Goal: Check status: Check status

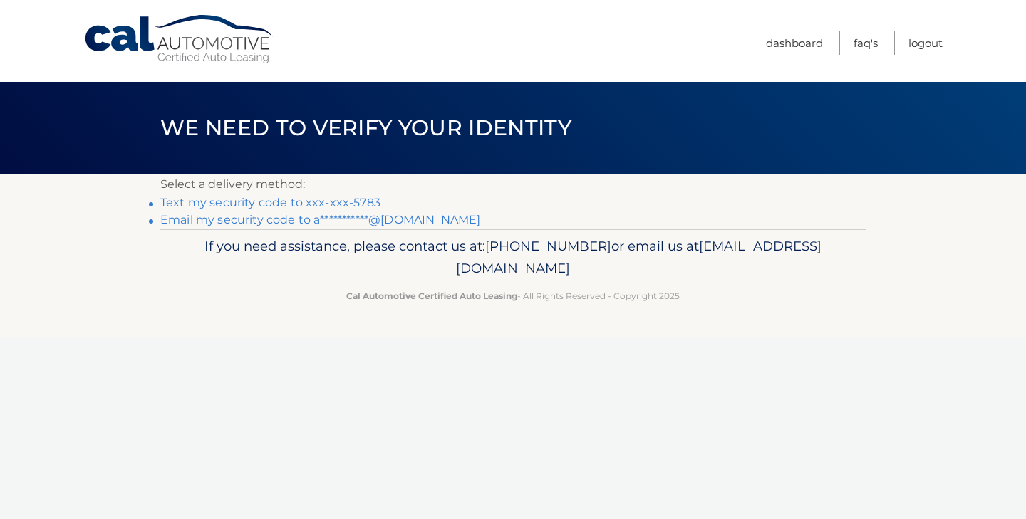
click at [334, 202] on link "Text my security code to xxx-xxx-5783" at bounding box center [270, 203] width 220 height 14
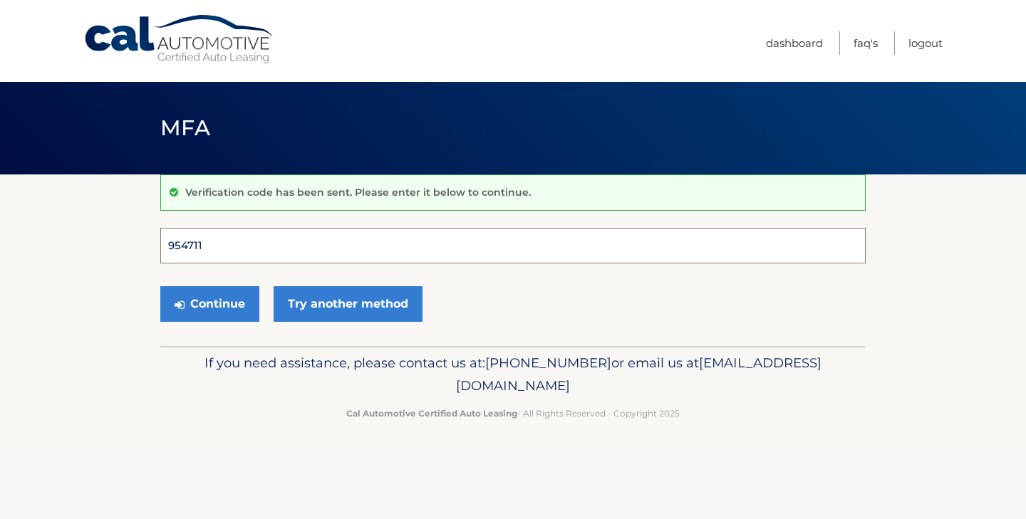
type input "954711"
click at [210, 304] on button "Continue" at bounding box center [209, 304] width 99 height 36
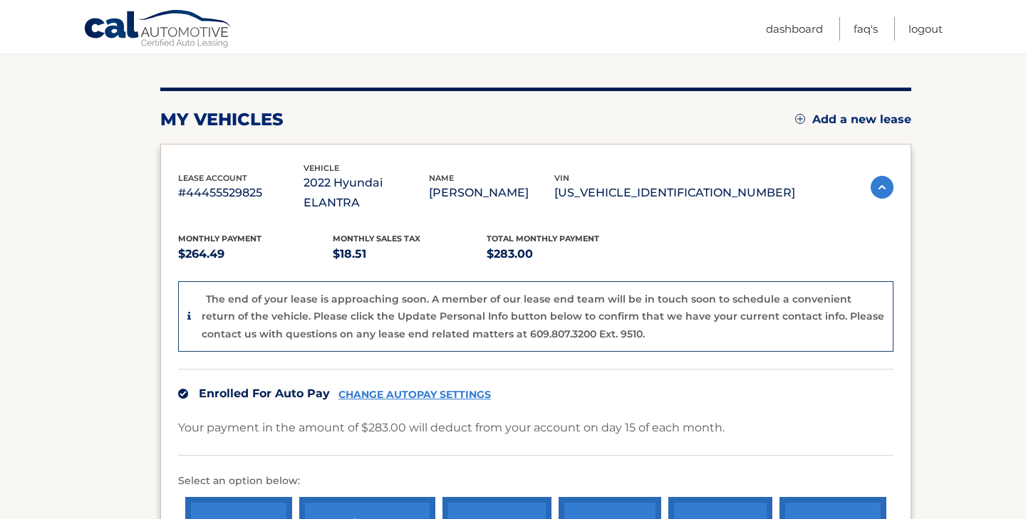
scroll to position [152, 0]
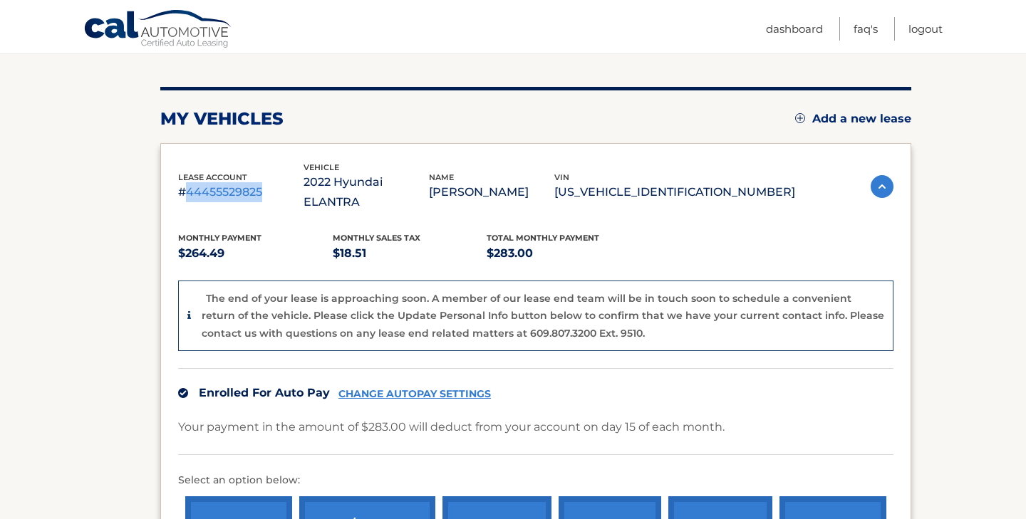
drag, startPoint x: 187, startPoint y: 180, endPoint x: 267, endPoint y: 180, distance: 79.8
click at [267, 182] on p "#44455529825" at bounding box center [240, 192] width 125 height 20
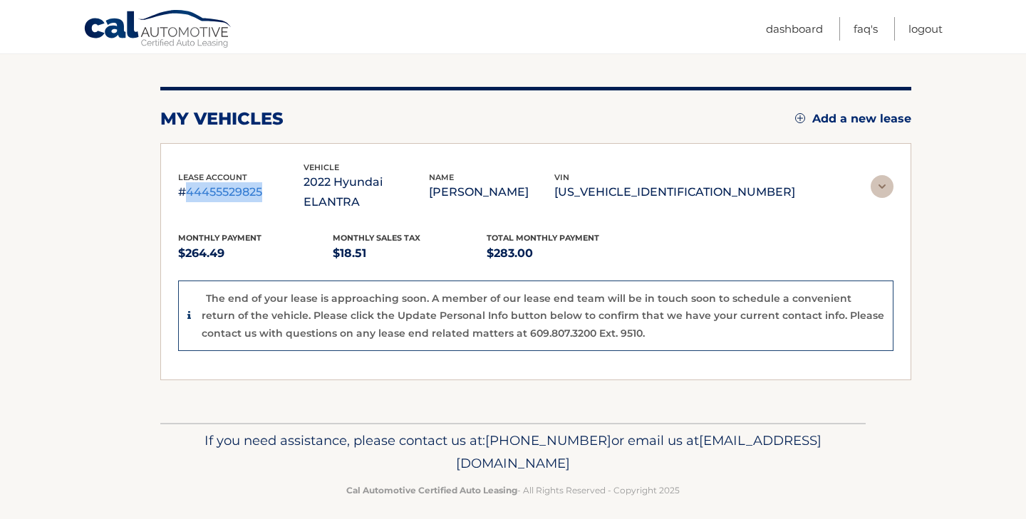
scroll to position [0, 0]
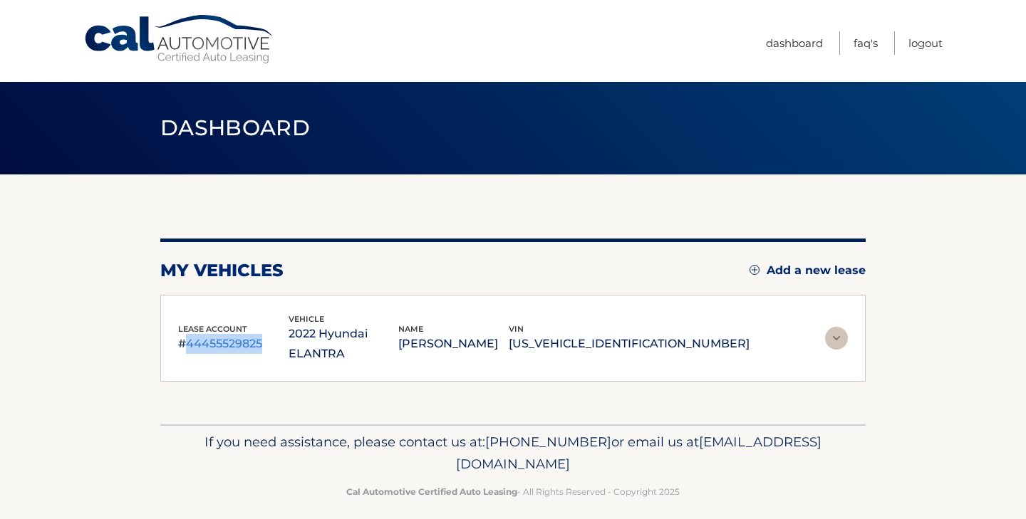
click at [838, 327] on img at bounding box center [836, 338] width 23 height 23
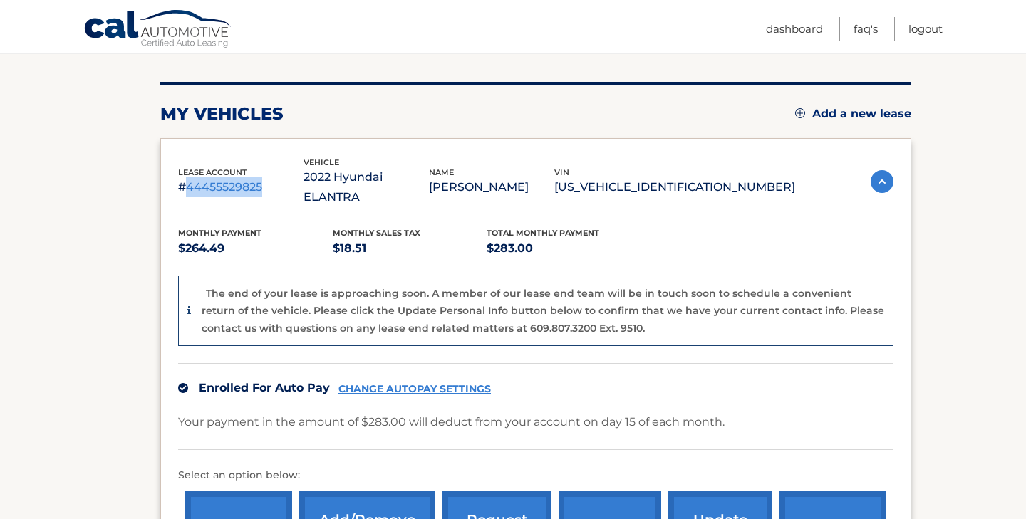
scroll to position [156, 0]
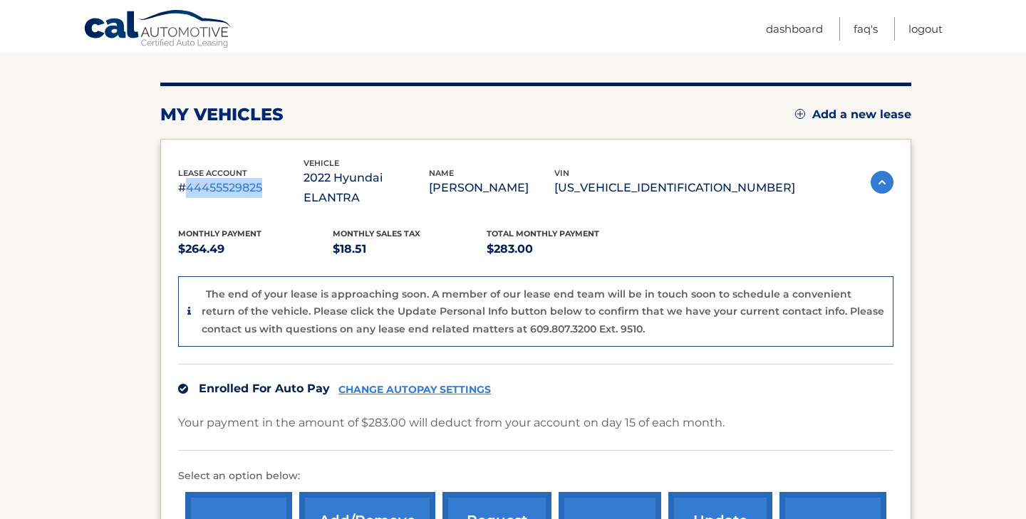
click at [140, 227] on section "my vehicles Add a new lease lease account #44455529825 vehicle 2022 Hyundai ELA…" at bounding box center [513, 336] width 1026 height 635
drag, startPoint x: 186, startPoint y: 179, endPoint x: 210, endPoint y: 178, distance: 23.5
click at [210, 178] on p "#44455529825" at bounding box center [240, 188] width 125 height 20
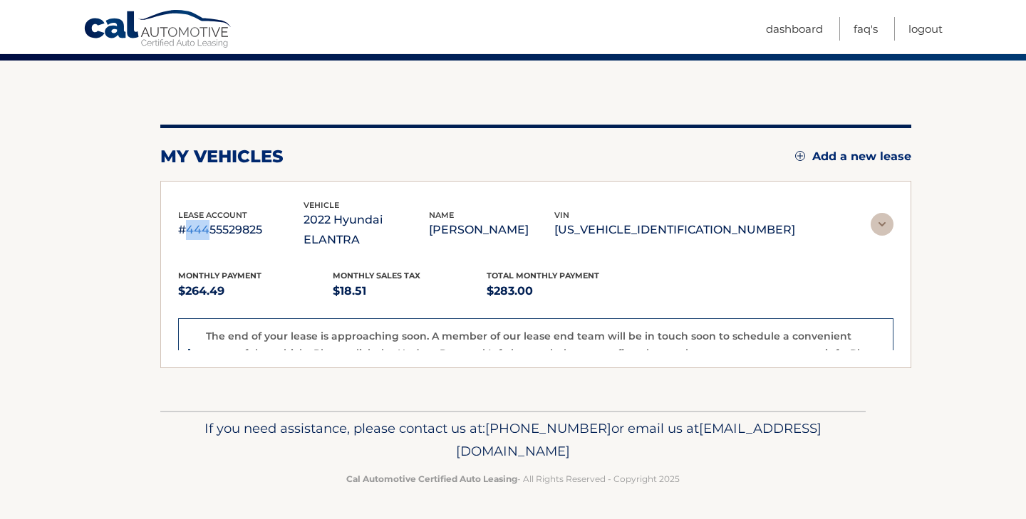
scroll to position [0, 0]
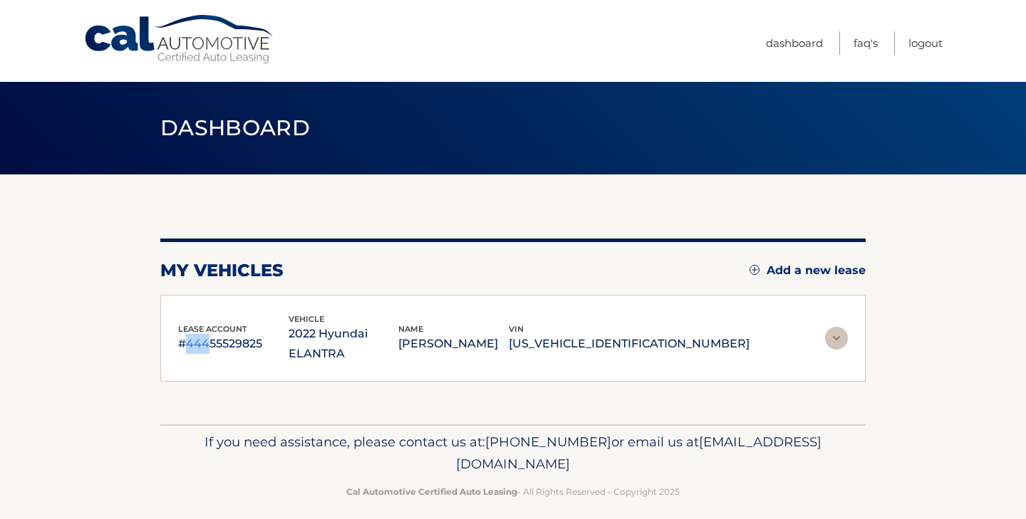
click at [207, 347] on div "lease account #44455529825 vehicle 2022 Hyundai ELANTRA name [PERSON_NAME] vin …" at bounding box center [512, 339] width 705 height 88
drag, startPoint x: 217, startPoint y: 333, endPoint x: 272, endPoint y: 334, distance: 55.6
click at [272, 334] on p "#44455529825" at bounding box center [233, 344] width 110 height 20
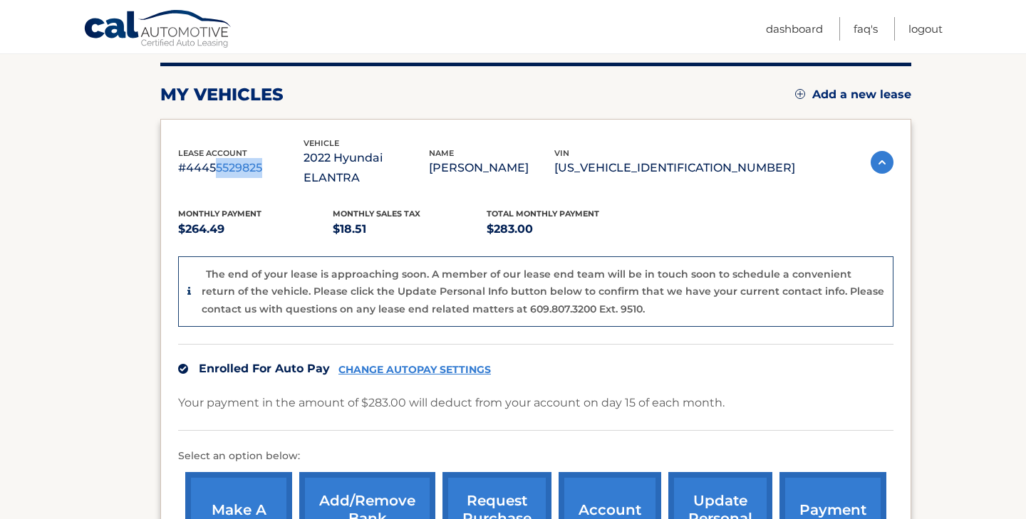
scroll to position [179, 0]
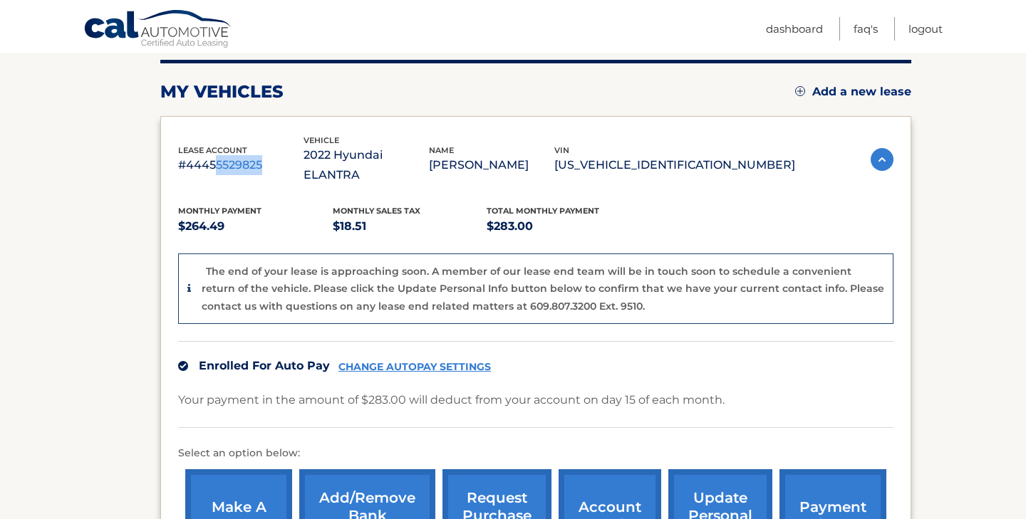
click at [952, 384] on section "my vehicles Add a new lease lease account #44455529825 vehicle 2022 Hyundai ELA…" at bounding box center [513, 313] width 1026 height 635
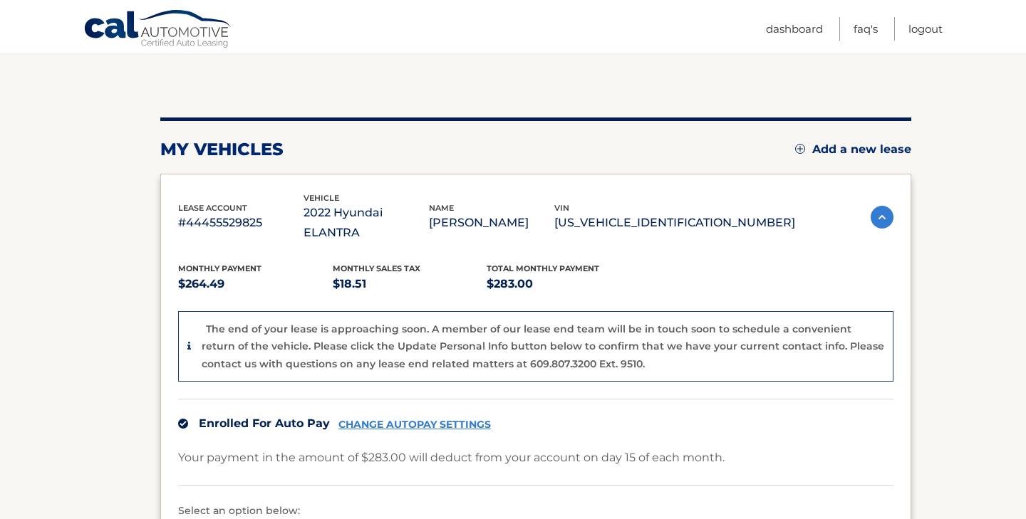
scroll to position [123, 0]
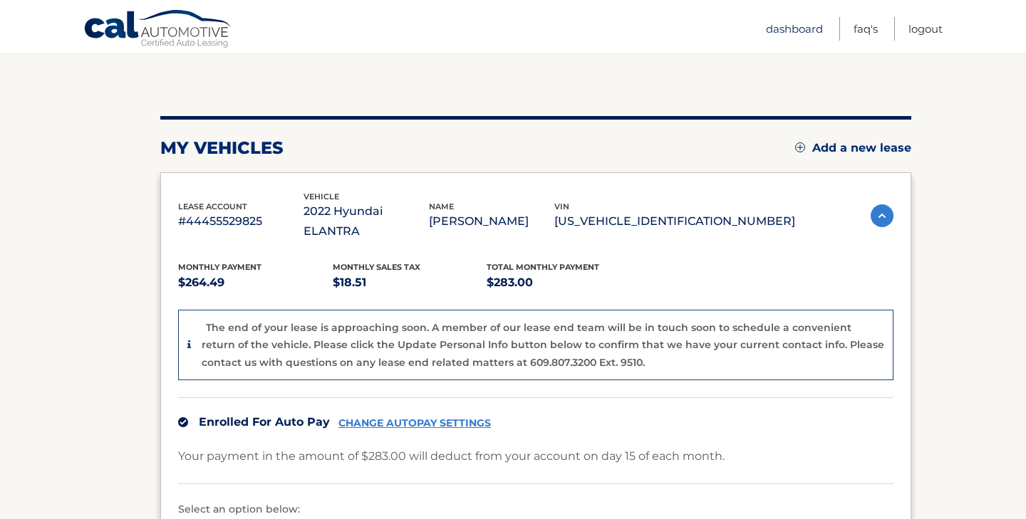
click at [787, 29] on link "Dashboard" at bounding box center [794, 29] width 57 height 24
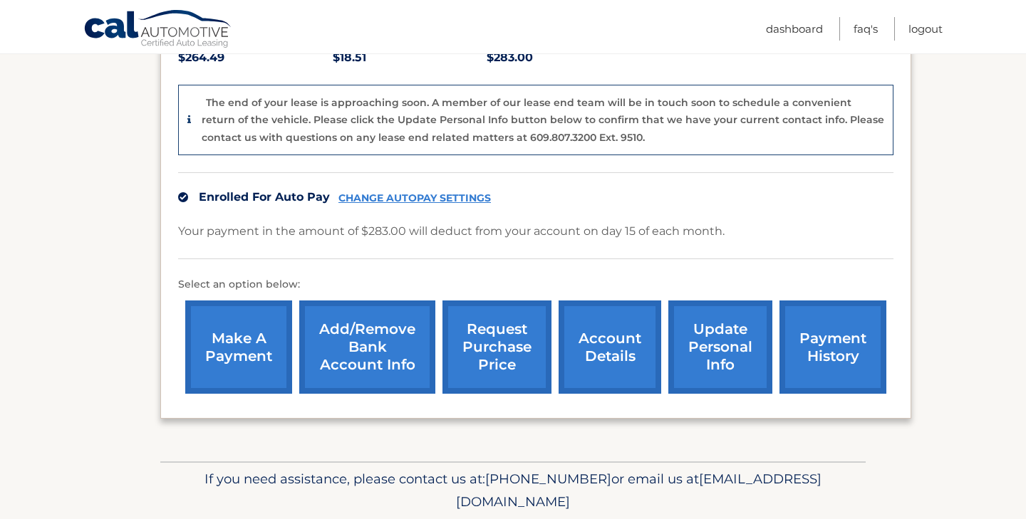
scroll to position [371, 0]
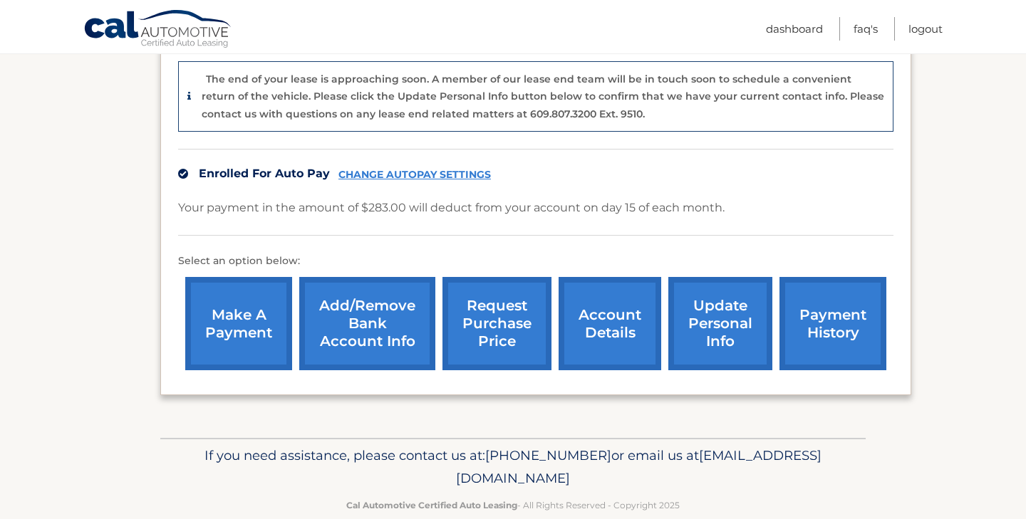
click at [831, 299] on link "payment history" at bounding box center [833, 323] width 107 height 93
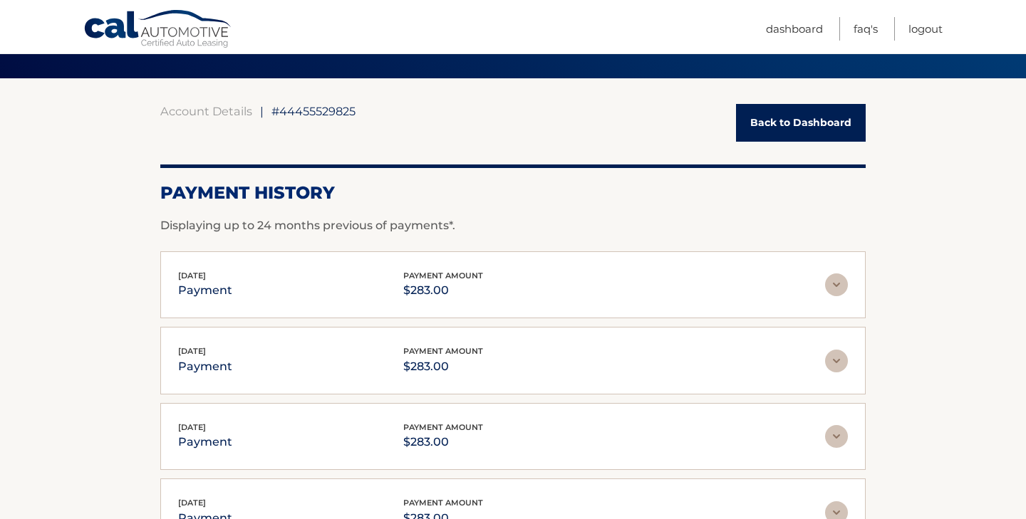
scroll to position [88, 0]
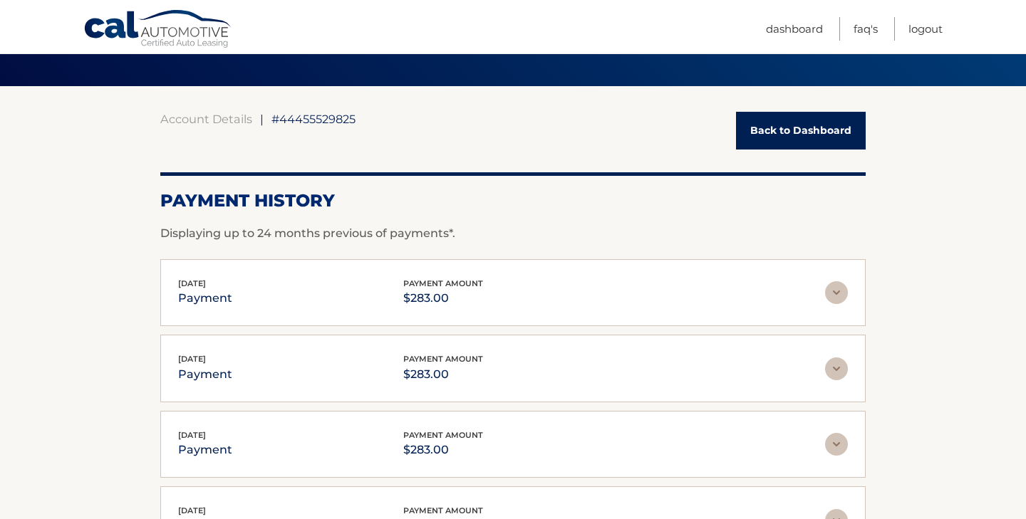
click at [807, 121] on link "Back to Dashboard" at bounding box center [801, 131] width 130 height 38
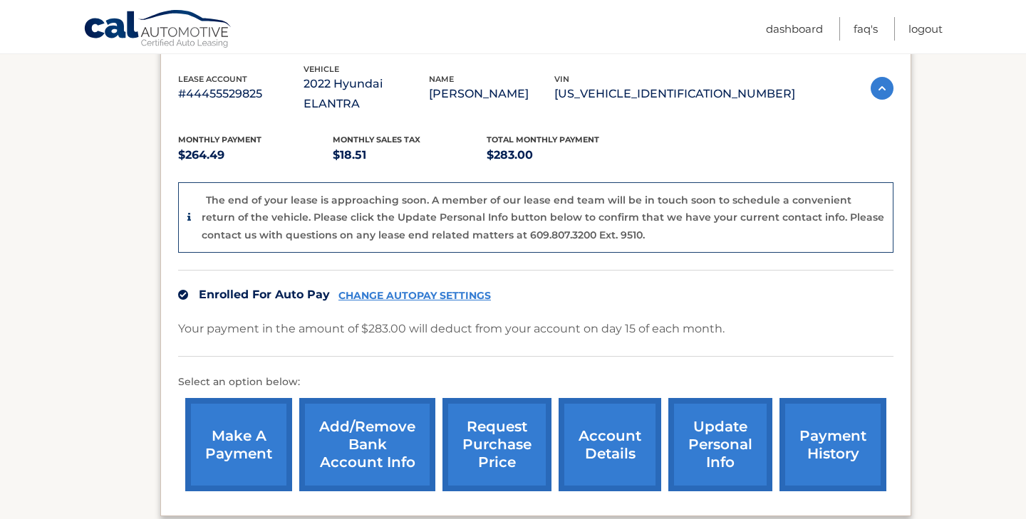
scroll to position [279, 0]
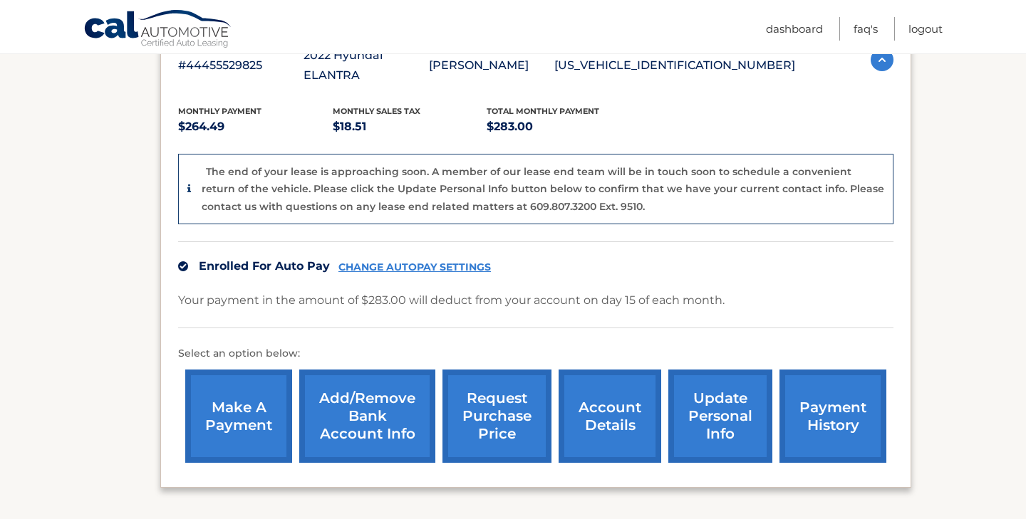
click at [615, 396] on link "account details" at bounding box center [610, 416] width 103 height 93
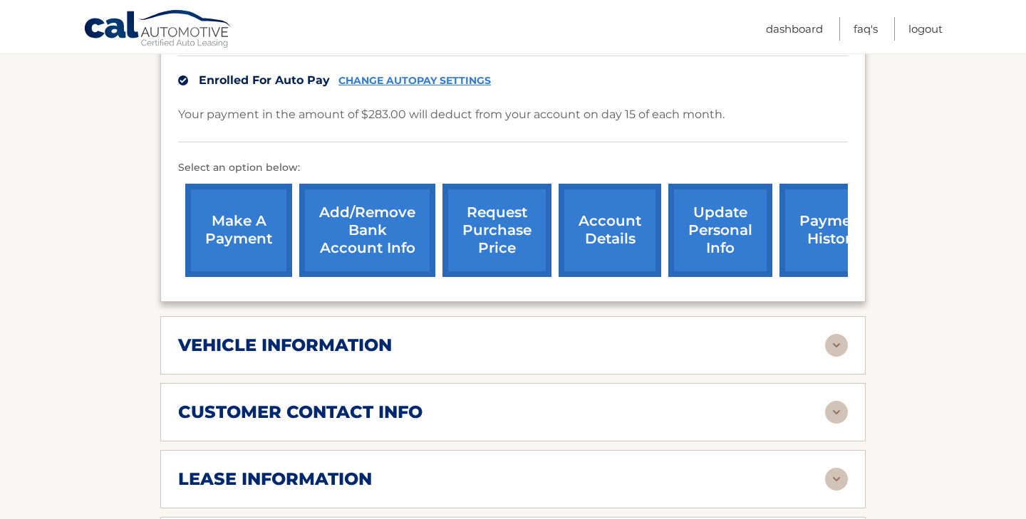
scroll to position [483, 0]
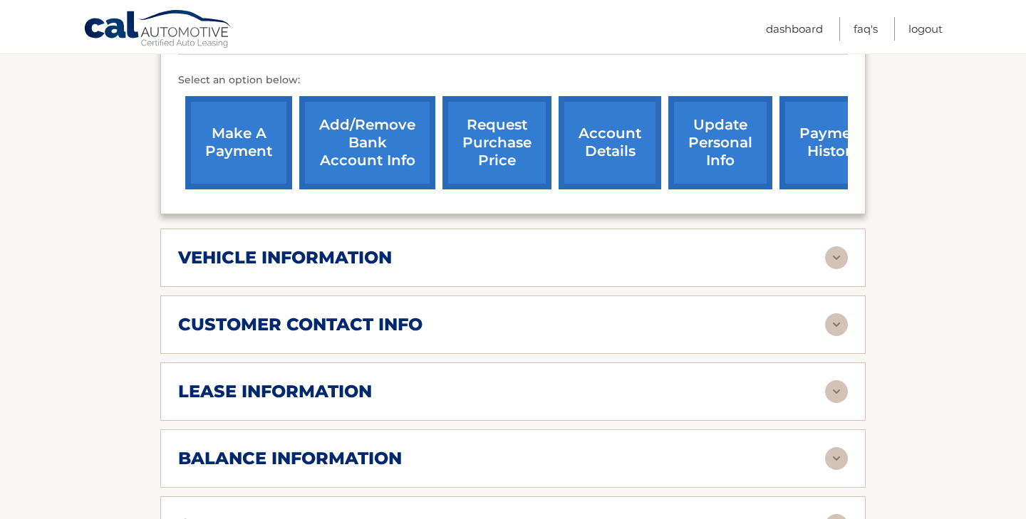
click at [617, 381] on div "lease information" at bounding box center [501, 391] width 647 height 21
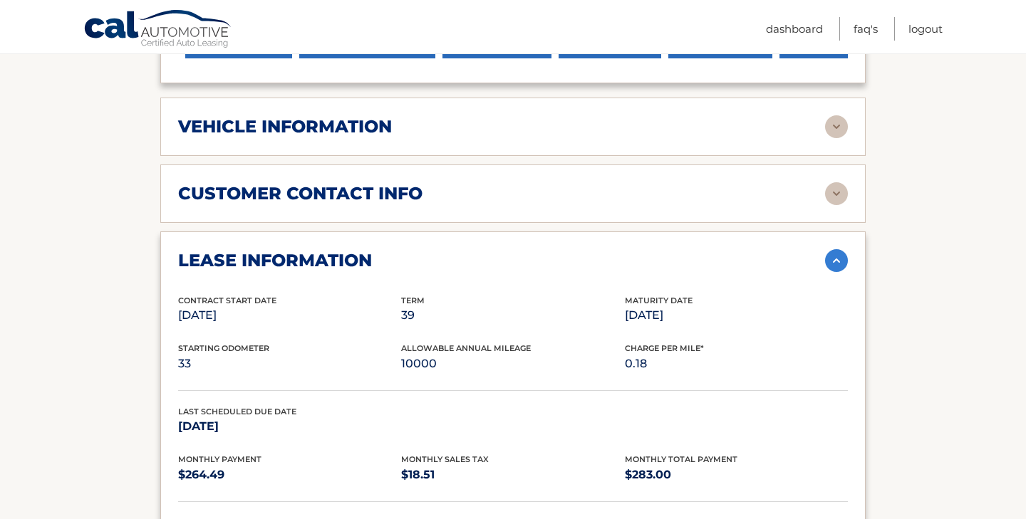
scroll to position [616, 0]
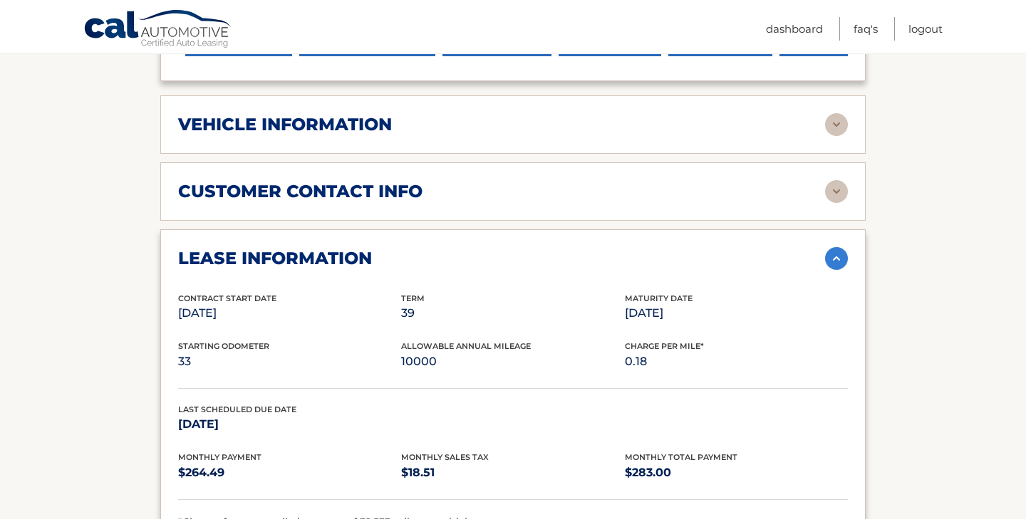
drag, startPoint x: 624, startPoint y: 292, endPoint x: 705, endPoint y: 298, distance: 81.4
click at [705, 304] on p "[DATE]" at bounding box center [736, 314] width 223 height 20
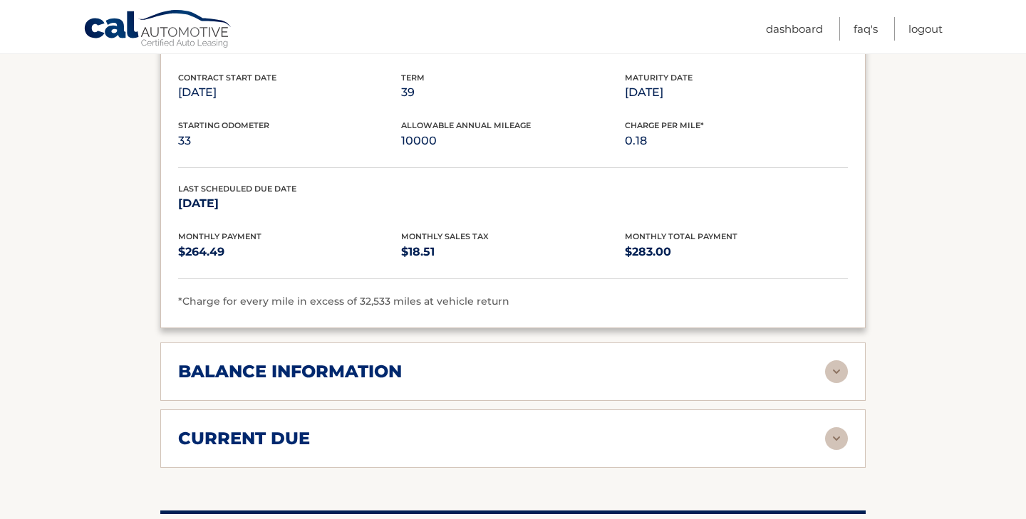
scroll to position [839, 0]
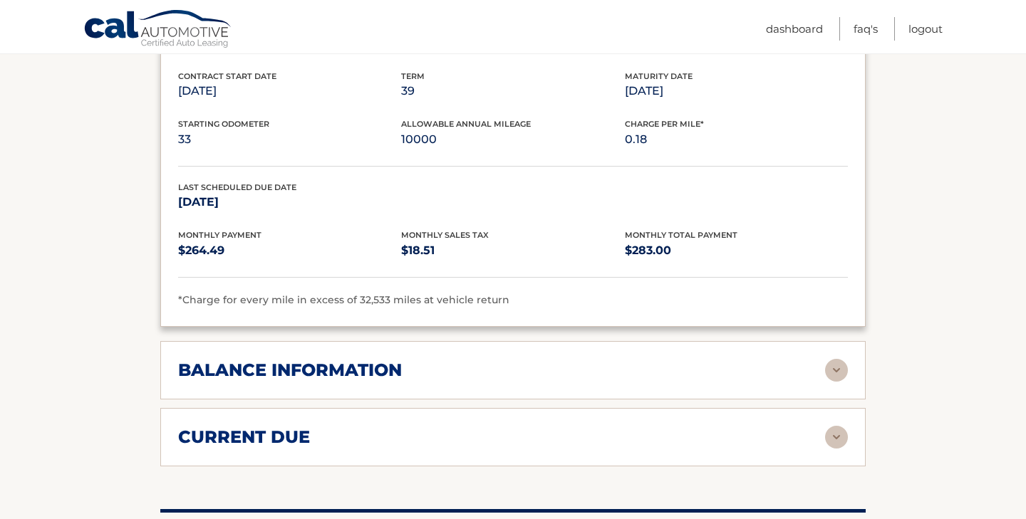
click at [462, 360] on div "balance information Payments Received 39 Payments Remaining Next Payment will b…" at bounding box center [512, 370] width 705 height 58
click at [834, 359] on img at bounding box center [836, 370] width 23 height 23
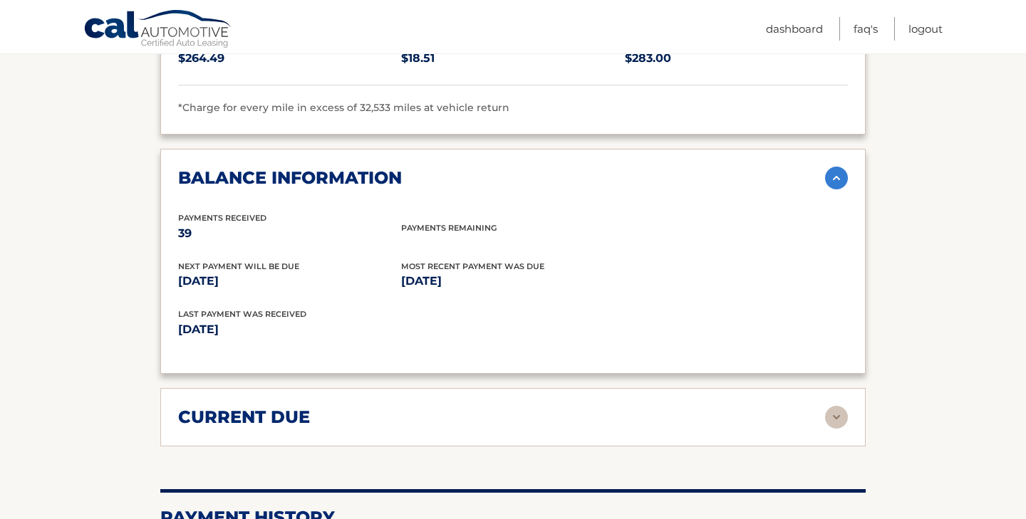
scroll to position [1038, 0]
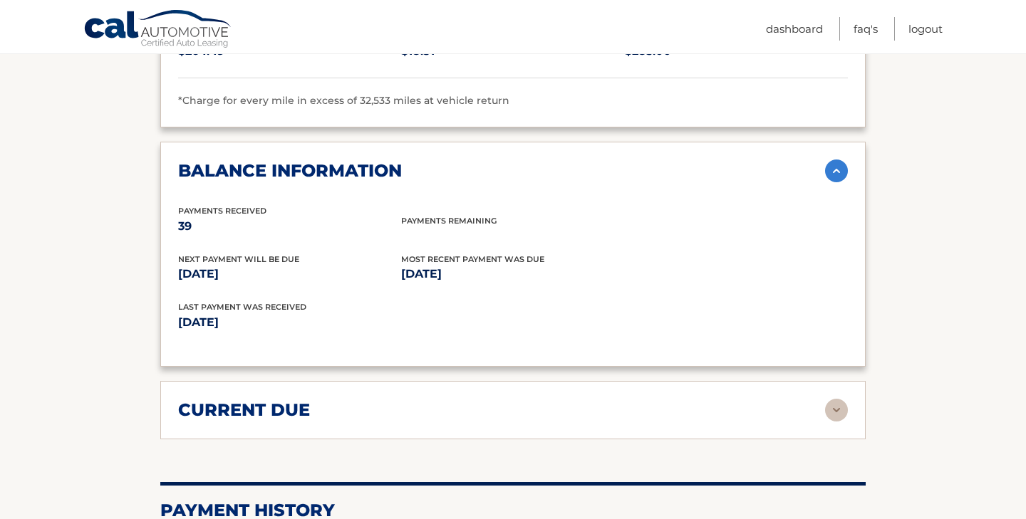
click at [362, 400] on div "current due" at bounding box center [501, 410] width 647 height 21
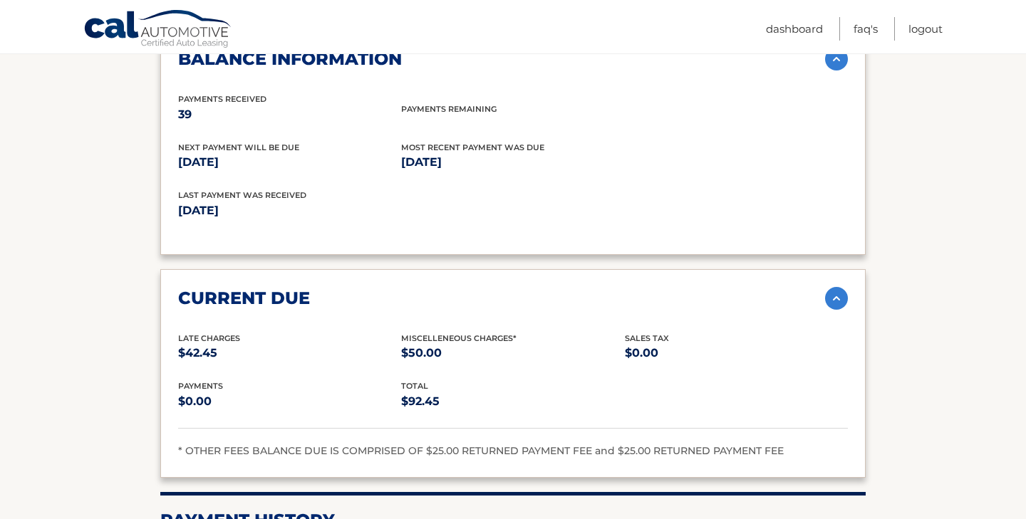
scroll to position [1153, 0]
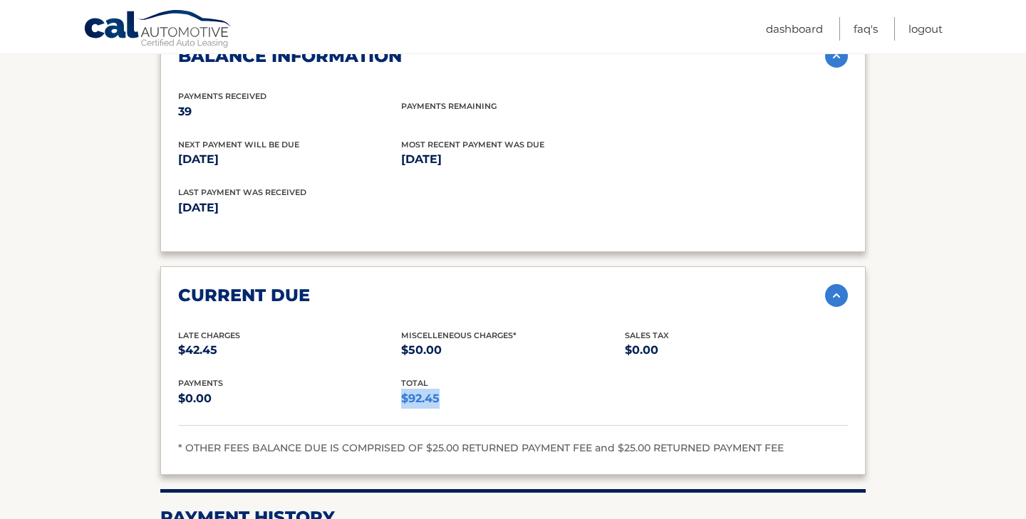
drag, startPoint x: 403, startPoint y: 372, endPoint x: 455, endPoint y: 373, distance: 52.0
click at [455, 389] on p "$92.45" at bounding box center [512, 399] width 223 height 20
drag, startPoint x: 180, startPoint y: 325, endPoint x: 239, endPoint y: 325, distance: 59.9
click at [239, 341] on p "$42.45" at bounding box center [289, 351] width 223 height 20
drag, startPoint x: 404, startPoint y: 323, endPoint x: 463, endPoint y: 324, distance: 59.2
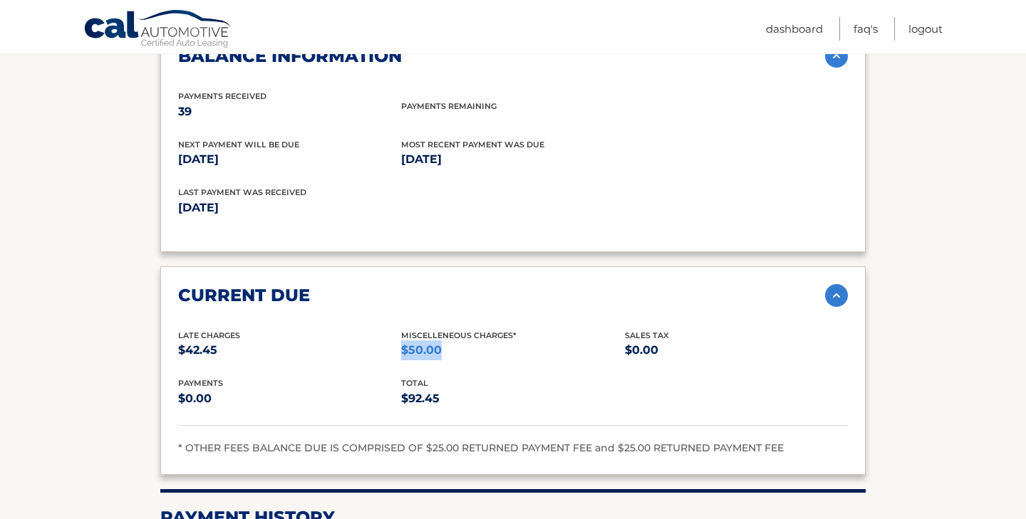
click at [463, 341] on p "$50.00" at bounding box center [512, 351] width 223 height 20
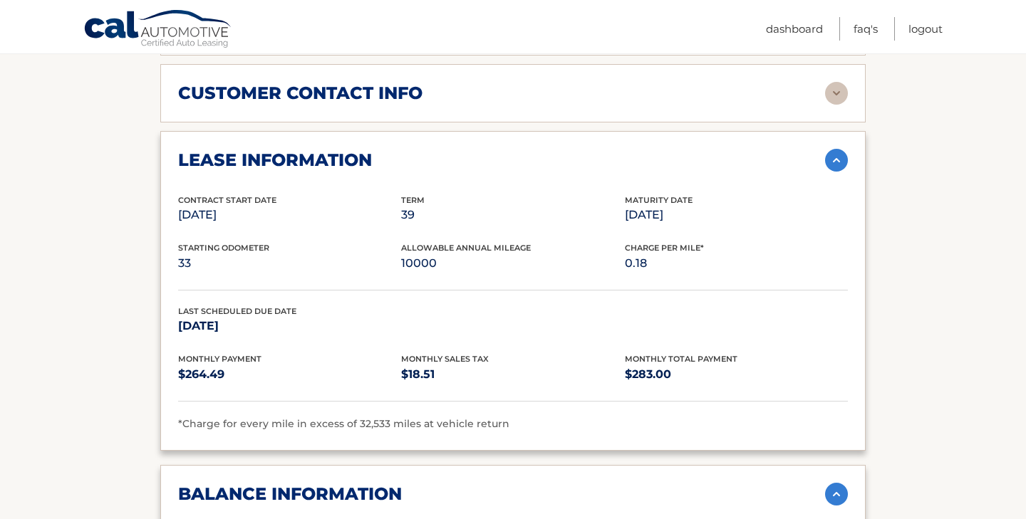
scroll to position [715, 0]
drag, startPoint x: 355, startPoint y: 401, endPoint x: 383, endPoint y: 401, distance: 28.5
click at [383, 418] on span "*Charge for every mile in excess of 32,533 miles at vehicle return" at bounding box center [343, 424] width 331 height 13
click at [621, 435] on div "lease account #44455529825 vehicle 2022 Hyundai ELANTRA name ALBERT SALIEV vin …" at bounding box center [512, 256] width 705 height 1315
drag, startPoint x: 355, startPoint y: 399, endPoint x: 388, endPoint y: 403, distance: 33.7
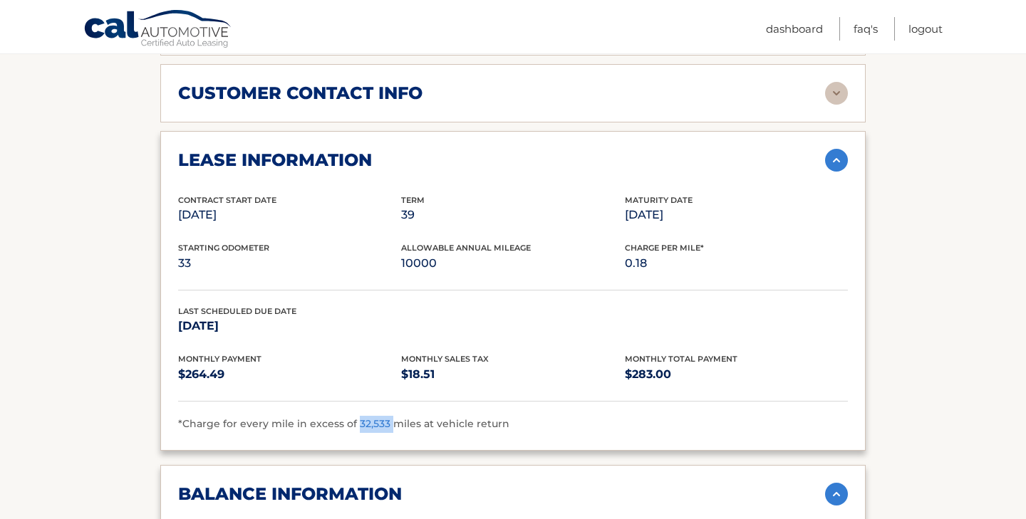
click at [388, 418] on span "*Charge for every mile in excess of 32,533 miles at vehicle return" at bounding box center [343, 424] width 331 height 13
drag, startPoint x: 627, startPoint y: 240, endPoint x: 648, endPoint y: 241, distance: 21.4
click at [648, 254] on p "0.18" at bounding box center [736, 264] width 223 height 20
drag, startPoint x: 356, startPoint y: 403, endPoint x: 383, endPoint y: 403, distance: 27.8
click at [383, 418] on span "*Charge for every mile in excess of 32,533 miles at vehicle return" at bounding box center [343, 424] width 331 height 13
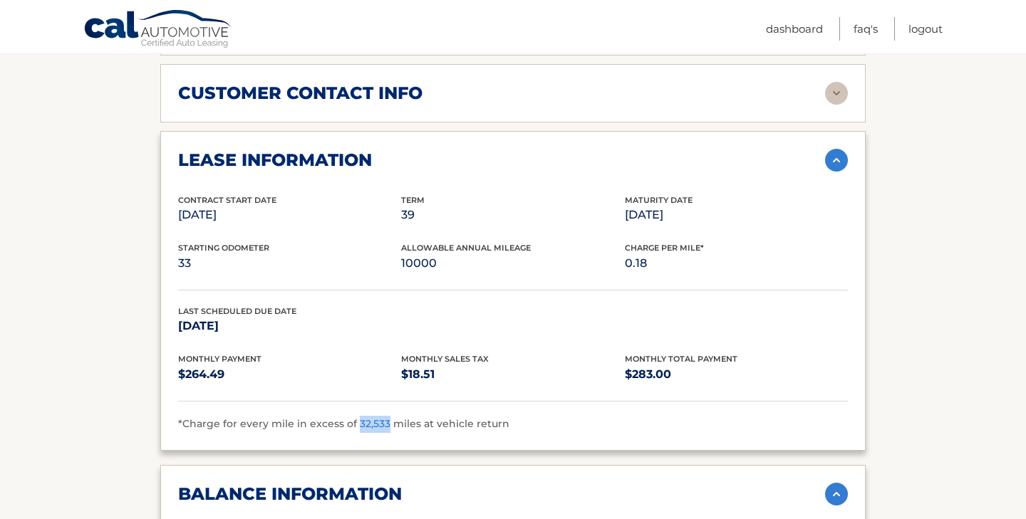
click at [954, 379] on section "Account Details | #44455529825 Back to Dashboard Manage Your Lease lease accoun…" at bounding box center [513, 326] width 1026 height 1732
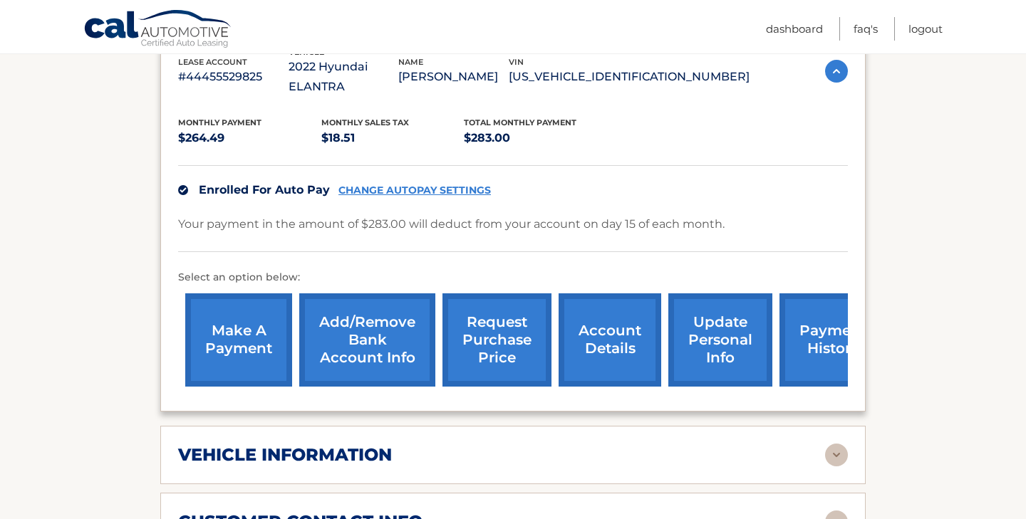
scroll to position [239, 0]
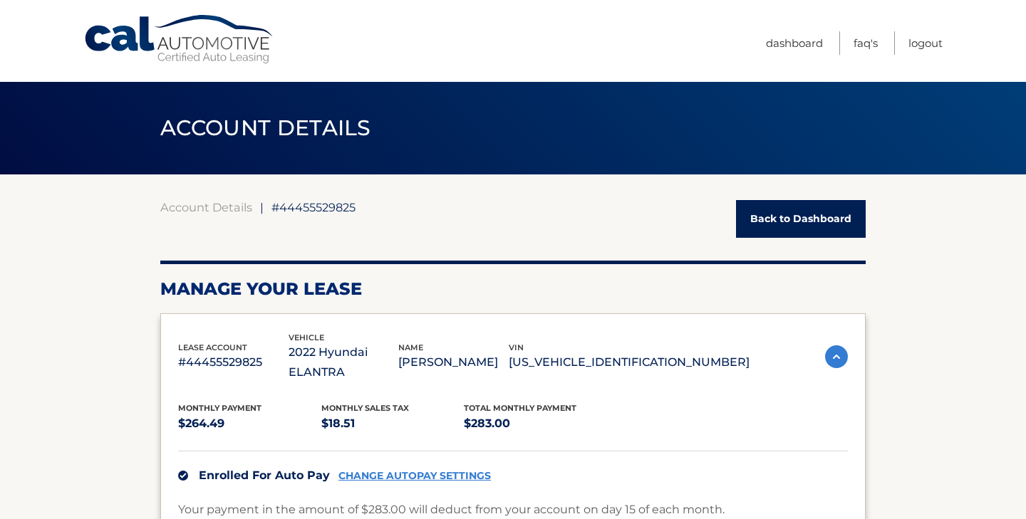
scroll to position [0, 0]
click at [772, 219] on link "Back to Dashboard" at bounding box center [801, 219] width 130 height 38
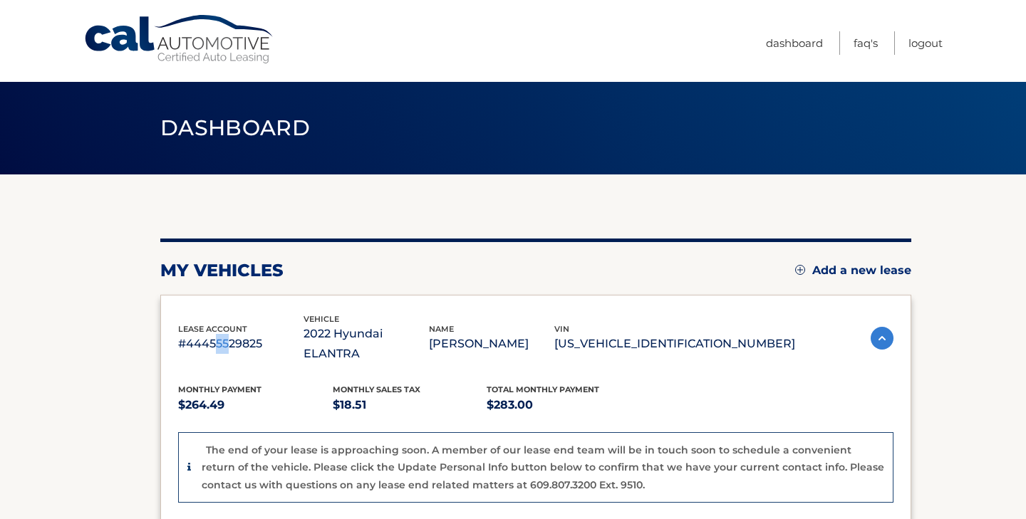
drag, startPoint x: 217, startPoint y: 334, endPoint x: 232, endPoint y: 334, distance: 15.0
click at [232, 334] on p "#44455529825" at bounding box center [240, 344] width 125 height 20
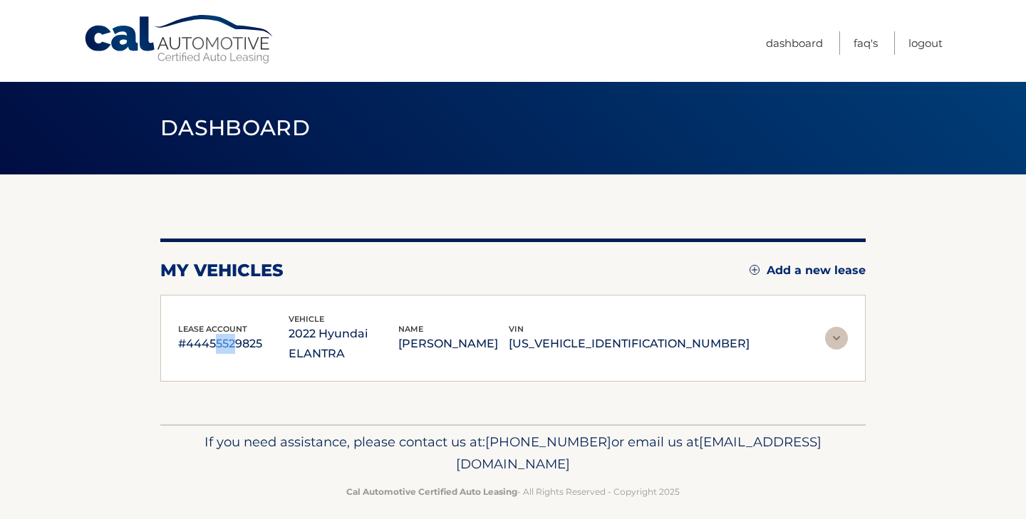
click at [834, 327] on img at bounding box center [836, 338] width 23 height 23
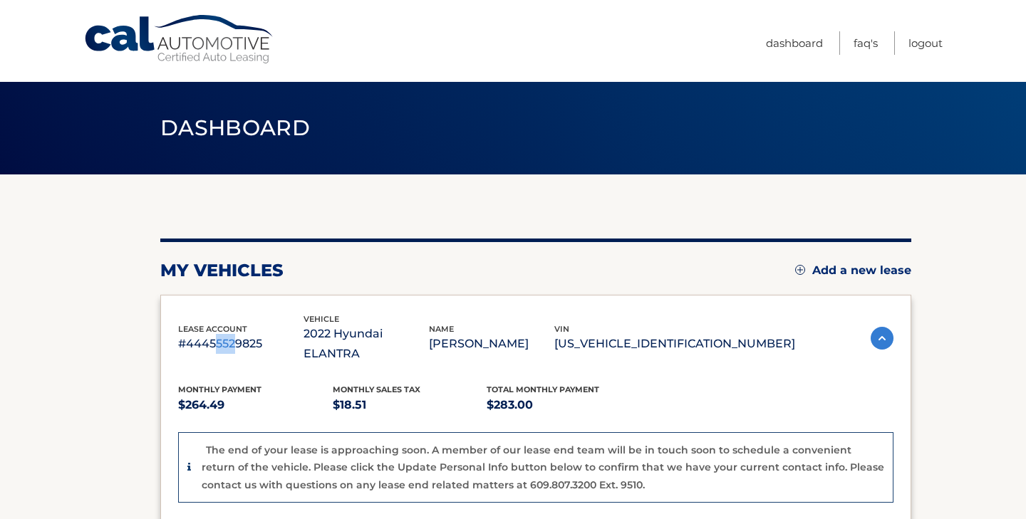
click at [98, 357] on section "my vehicles Add a new lease lease account #44455529825 vehicle 2022 Hyundai ELA…" at bounding box center [513, 492] width 1026 height 635
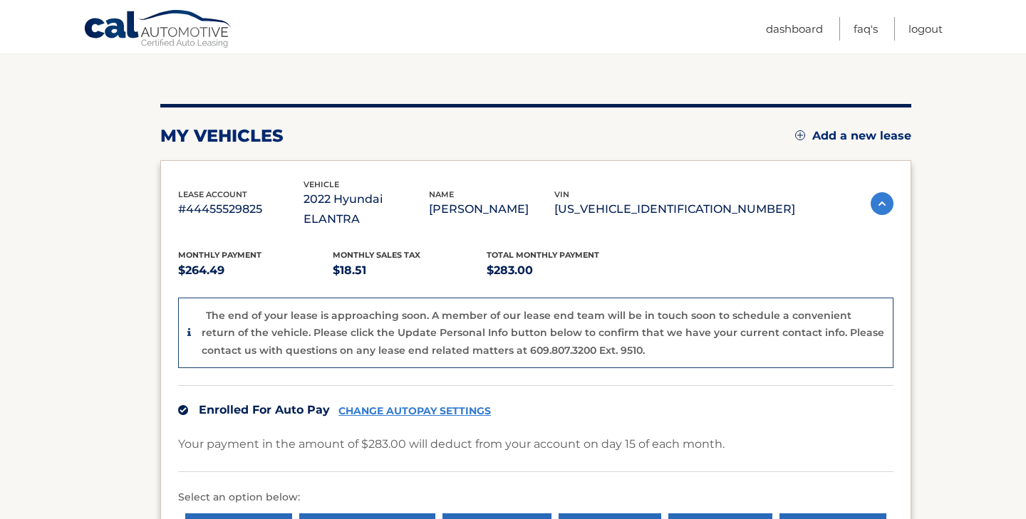
scroll to position [164, 0]
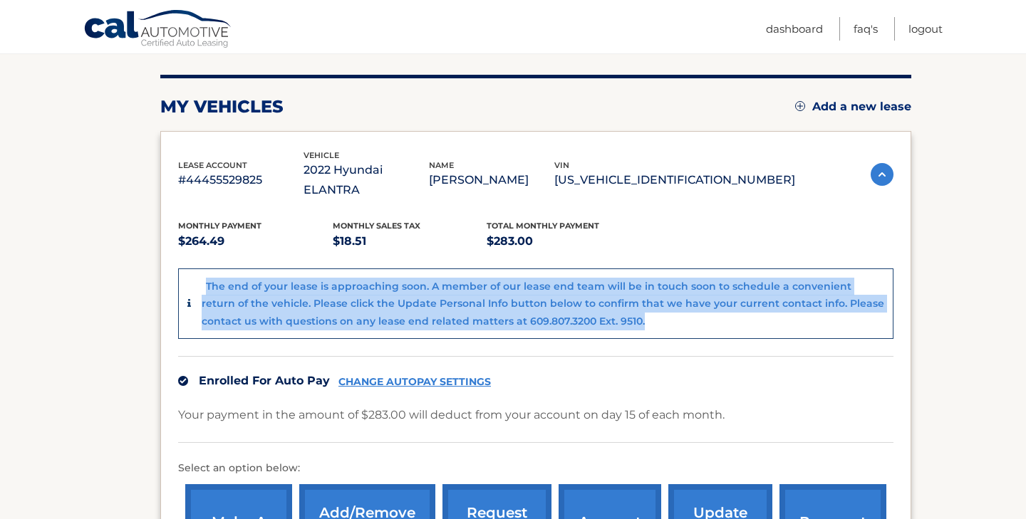
drag, startPoint x: 207, startPoint y: 264, endPoint x: 641, endPoint y: 303, distance: 435.7
click at [641, 302] on div "The end of your lease is approaching soon. A member of our lease end team will …" at bounding box center [543, 304] width 683 height 53
click at [649, 292] on div "The end of your lease is approaching soon. A member of our lease end team will …" at bounding box center [543, 304] width 683 height 53
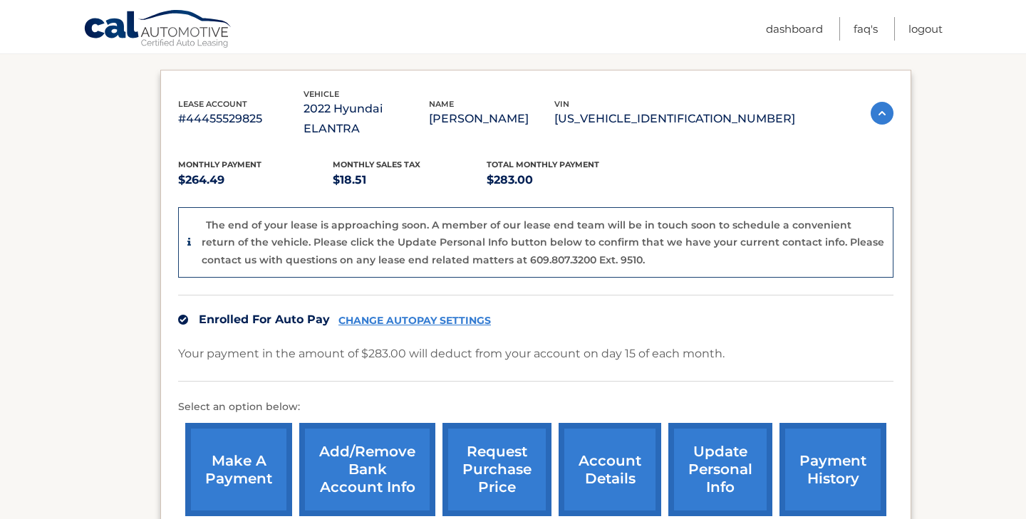
scroll to position [224, 0]
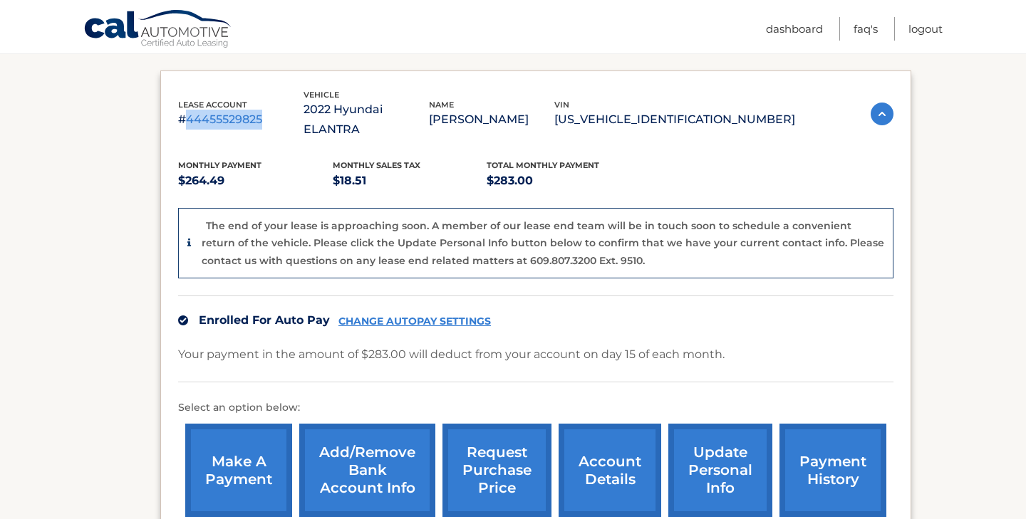
drag, startPoint x: 188, startPoint y: 111, endPoint x: 274, endPoint y: 108, distance: 86.3
click at [274, 110] on p "#44455529825" at bounding box center [240, 120] width 125 height 20
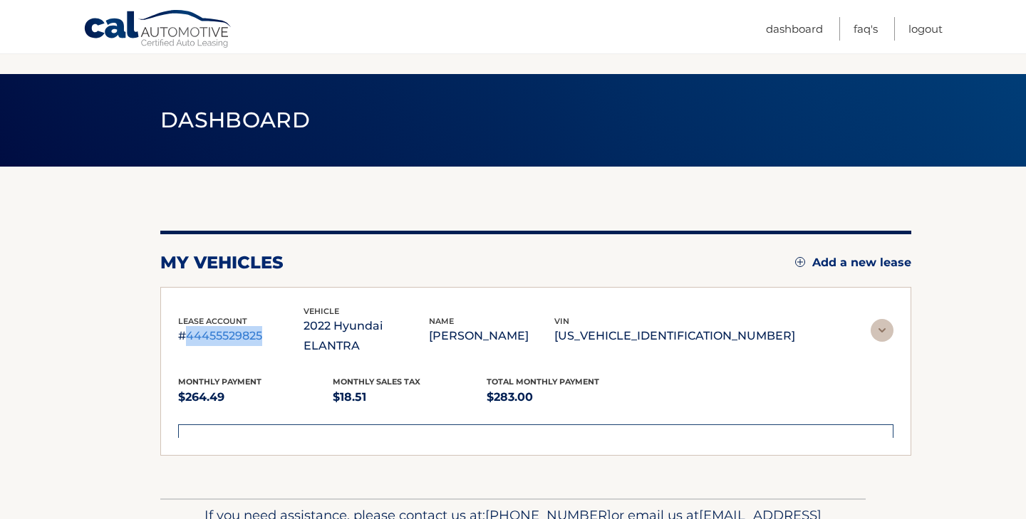
scroll to position [0, 0]
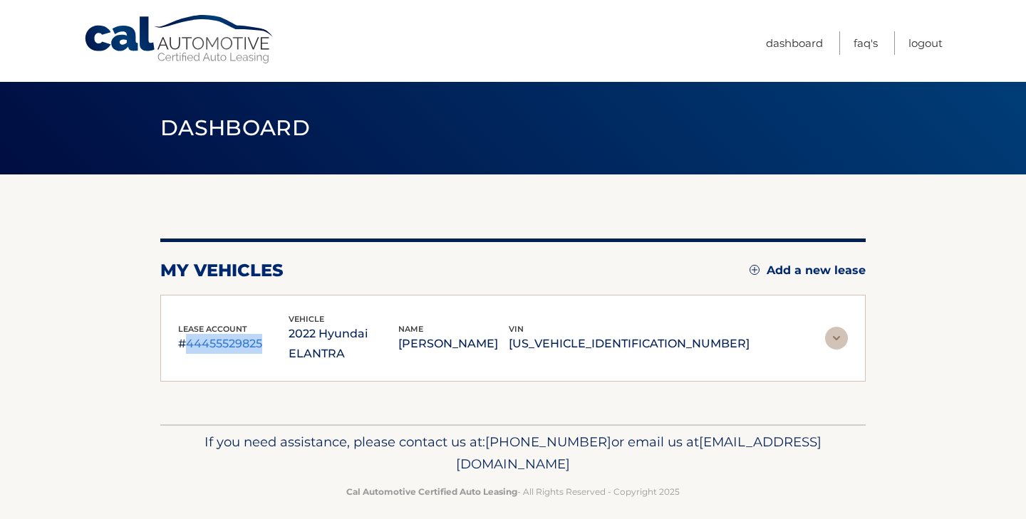
click at [841, 333] on img at bounding box center [836, 338] width 23 height 23
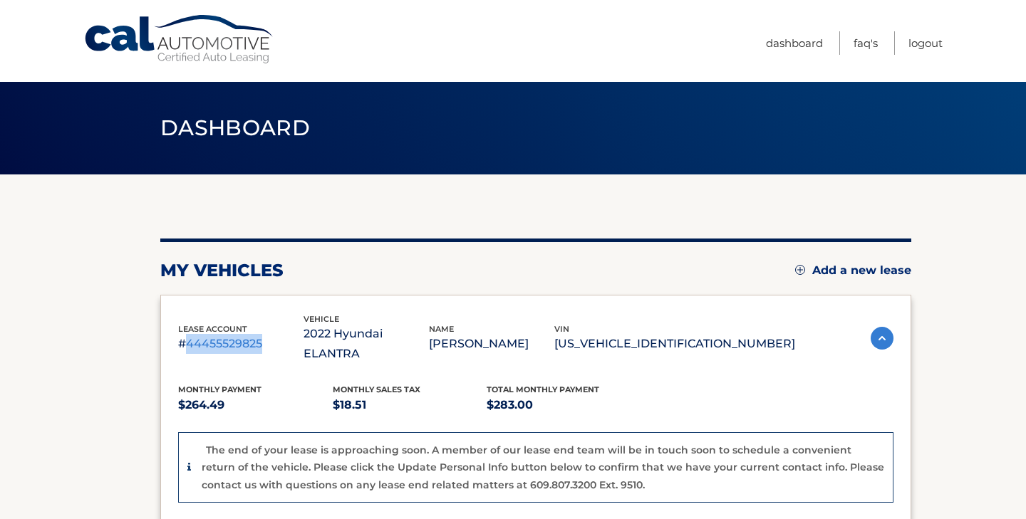
click at [115, 337] on section "my vehicles Add a new lease lease account #44455529825 vehicle 2022 Hyundai ELA…" at bounding box center [513, 492] width 1026 height 635
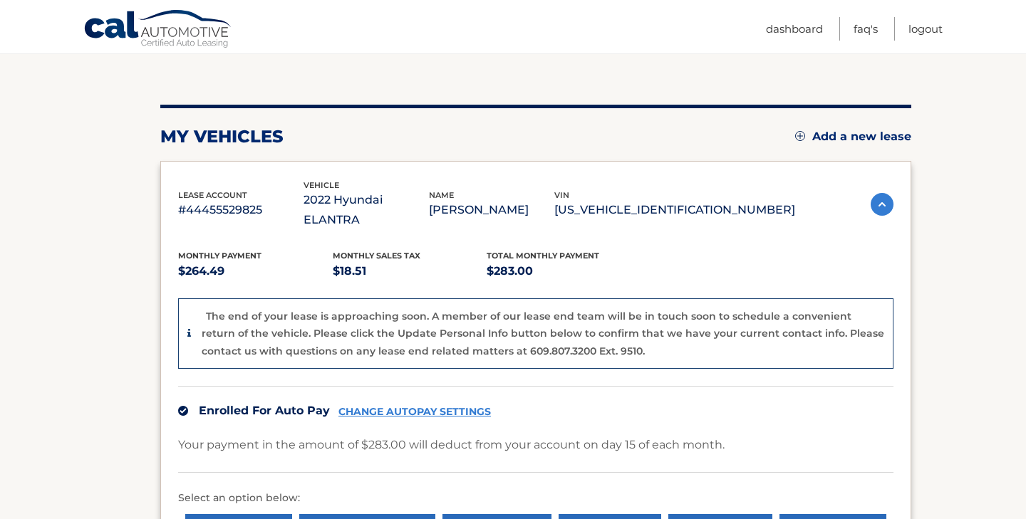
scroll to position [137, 0]
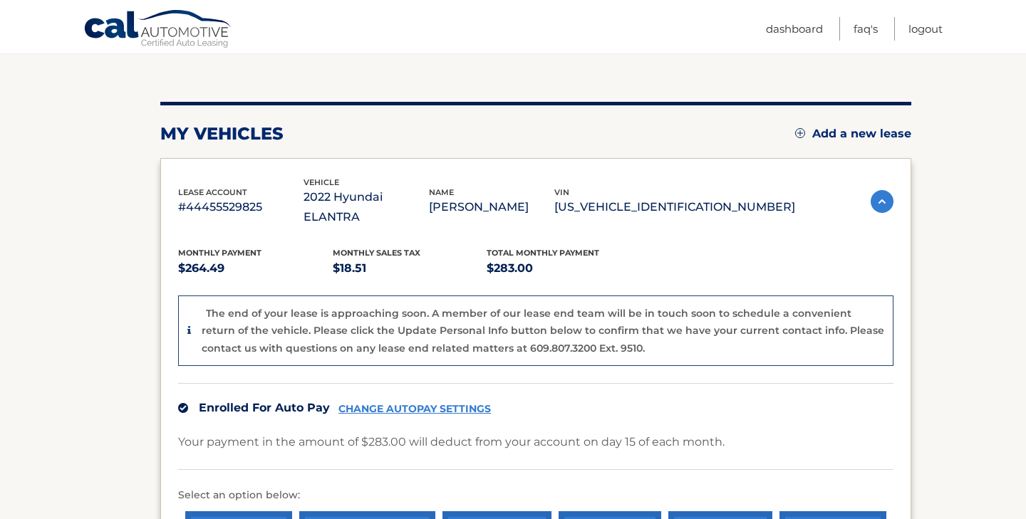
click at [172, 216] on div "lease account #44455529825 vehicle 2022 Hyundai ELANTRA name [PERSON_NAME] vin …" at bounding box center [535, 394] width 751 height 472
